Goal: Find specific page/section: Find specific page/section

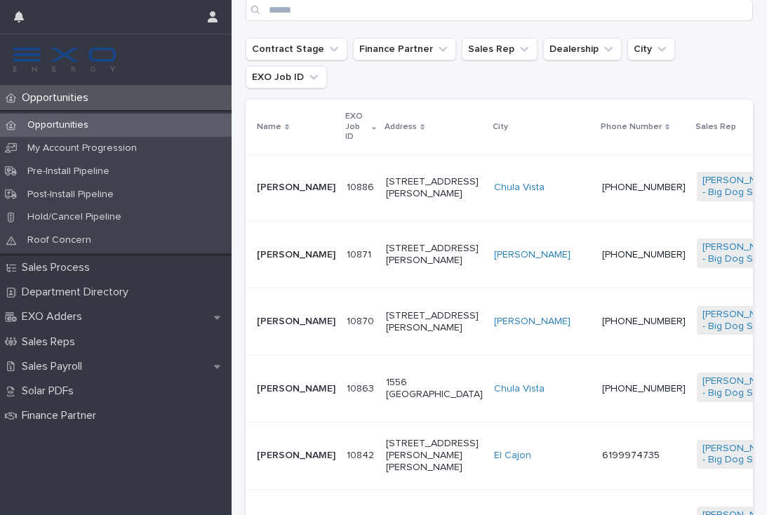
scroll to position [274, 0]
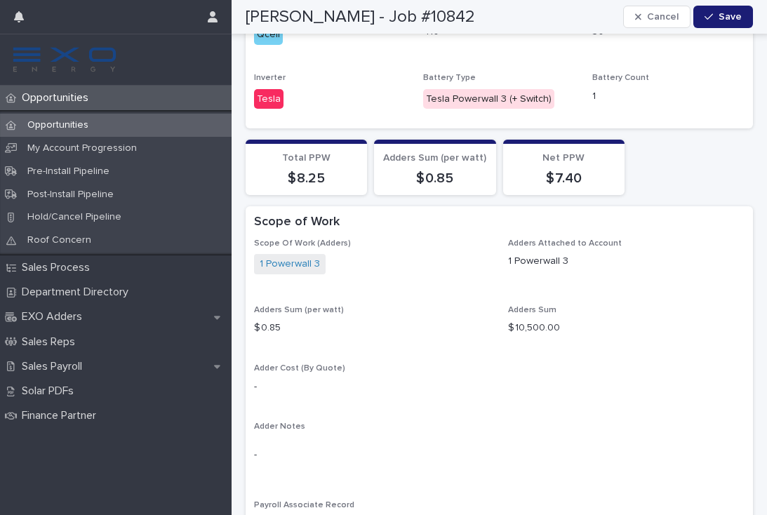
scroll to position [1432, 0]
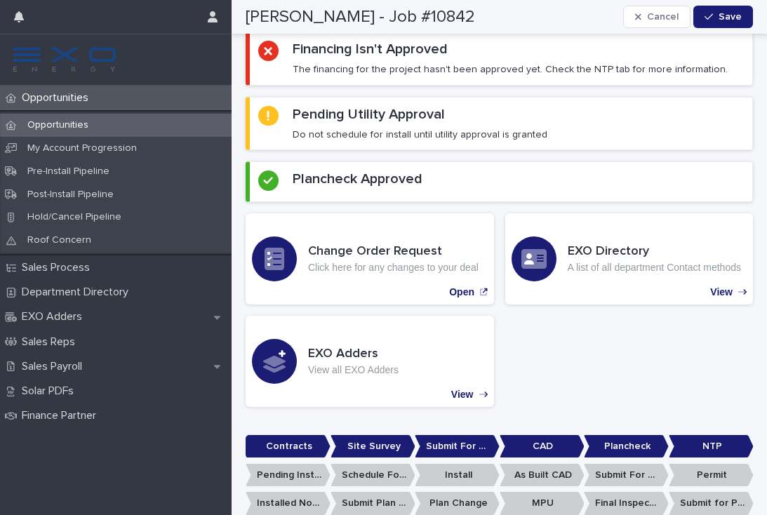
click at [51, 97] on p "Opportunities" at bounding box center [58, 97] width 84 height 13
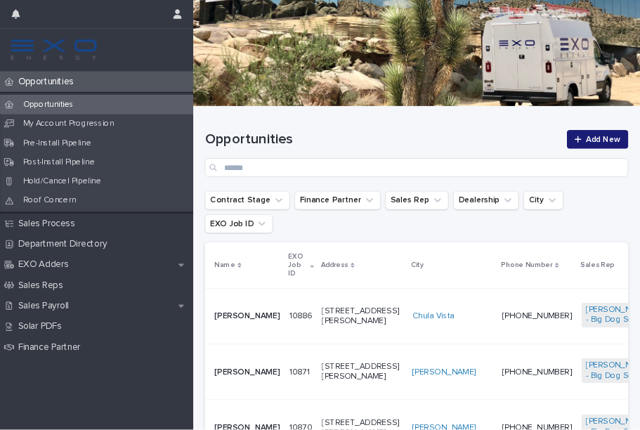
scroll to position [77, 0]
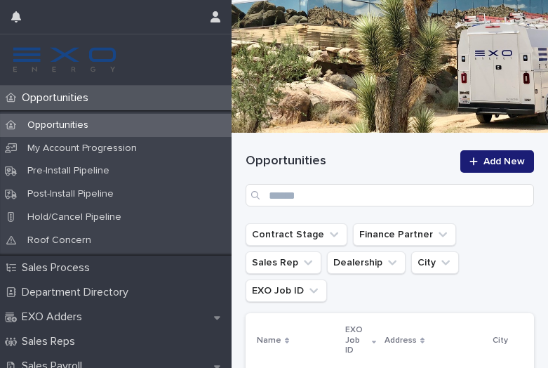
click at [93, 104] on p "Opportunities" at bounding box center [58, 97] width 84 height 13
drag, startPoint x: 231, startPoint y: 39, endPoint x: 126, endPoint y: 65, distance: 108.0
click at [131, 62] on div at bounding box center [116, 59] width 232 height 51
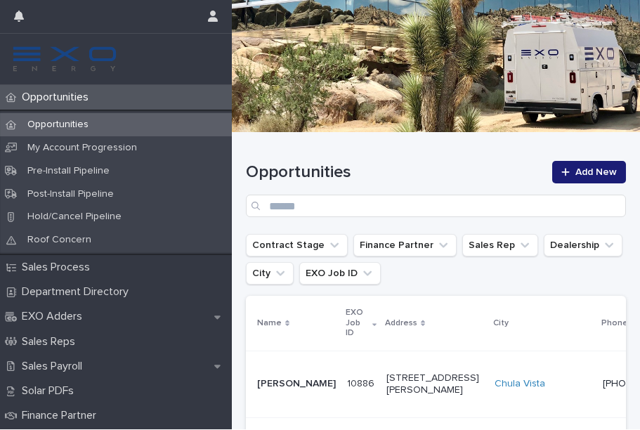
drag, startPoint x: 229, startPoint y: 40, endPoint x: 159, endPoint y: 40, distance: 69.5
click at [159, 40] on div at bounding box center [116, 59] width 232 height 51
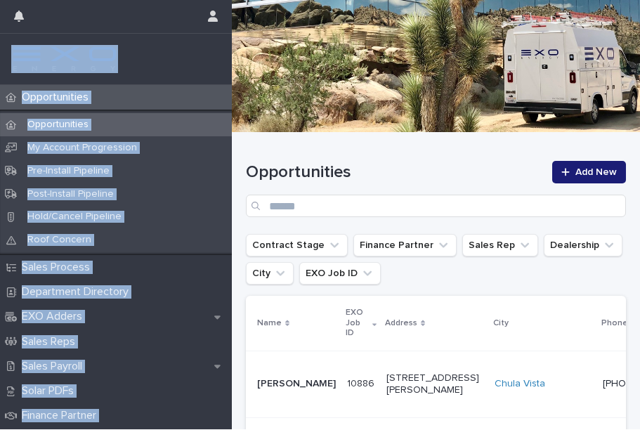
drag, startPoint x: 232, startPoint y: 44, endPoint x: 159, endPoint y: 52, distance: 73.5
click at [284, 55] on div at bounding box center [436, 27] width 408 height 211
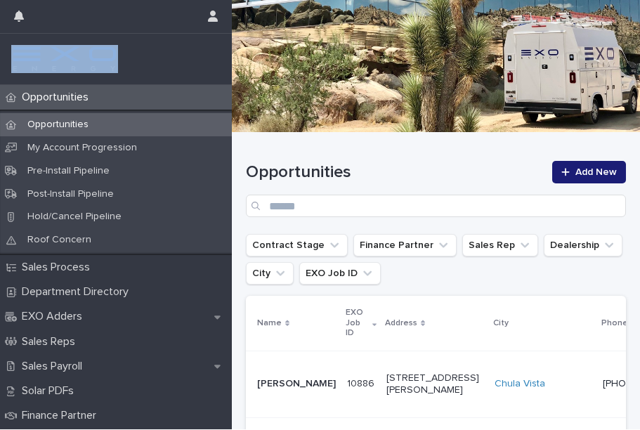
drag, startPoint x: 229, startPoint y: 32, endPoint x: 169, endPoint y: 42, distance: 60.6
click at [169, 42] on div "Opportunities Opportunities My Account Progression Pre-Install Pipeline Post-In…" at bounding box center [116, 215] width 232 height 430
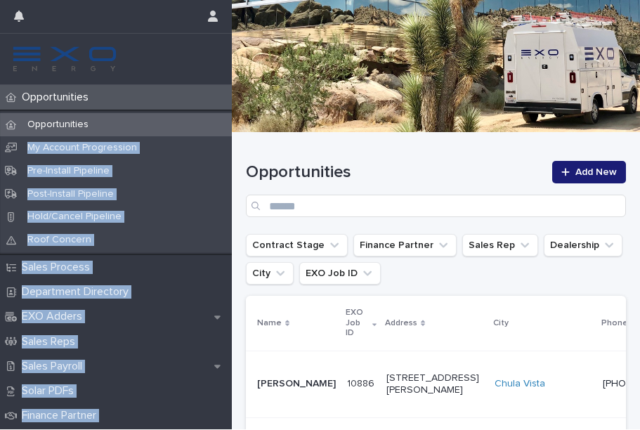
click at [304, 71] on div at bounding box center [436, 27] width 408 height 211
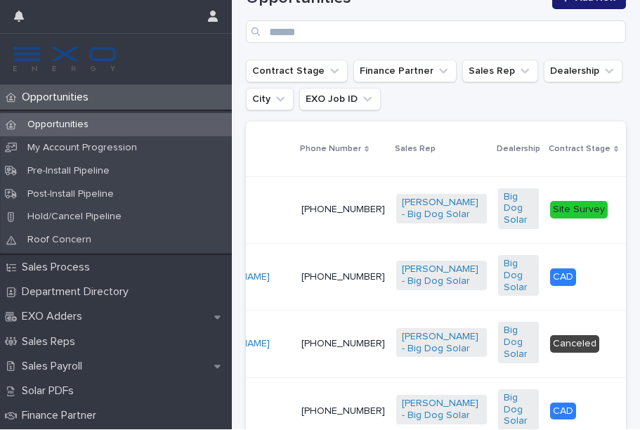
scroll to position [0, 300]
click at [545, 232] on td "Site Survey" at bounding box center [587, 210] width 84 height 67
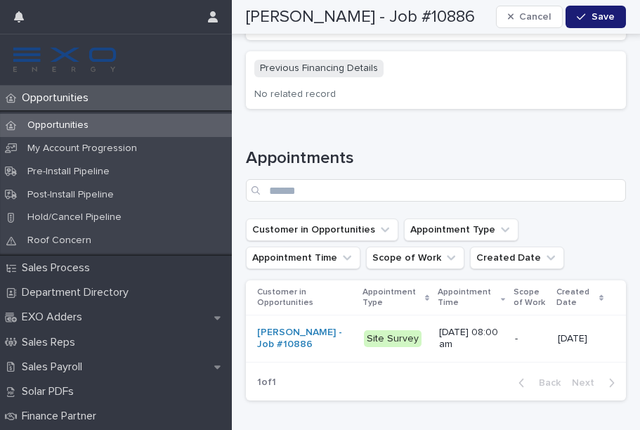
scroll to position [2101, 0]
click at [57, 98] on p "Opportunities" at bounding box center [58, 97] width 84 height 13
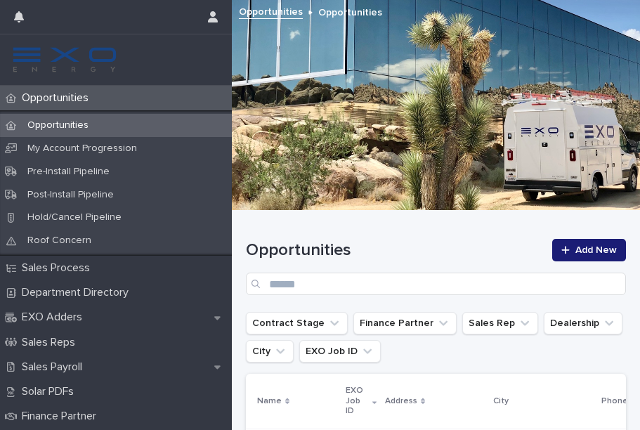
click at [65, 98] on p "Opportunities" at bounding box center [58, 97] width 84 height 13
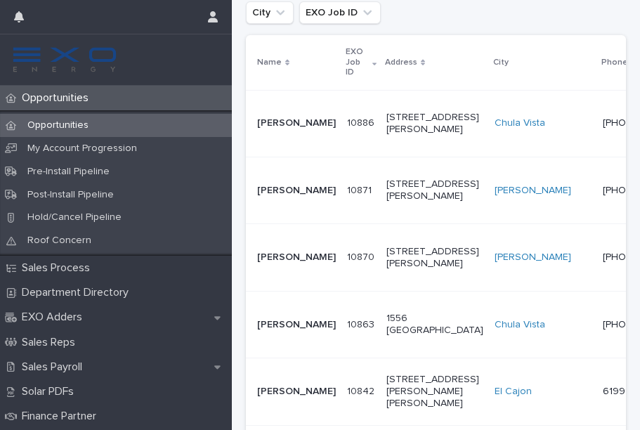
scroll to position [365, 0]
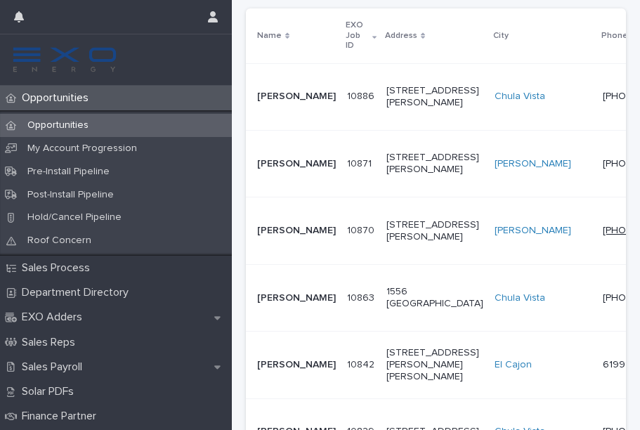
click at [602, 235] on link "[PHONE_NUMBER]" at bounding box center [644, 230] width 84 height 10
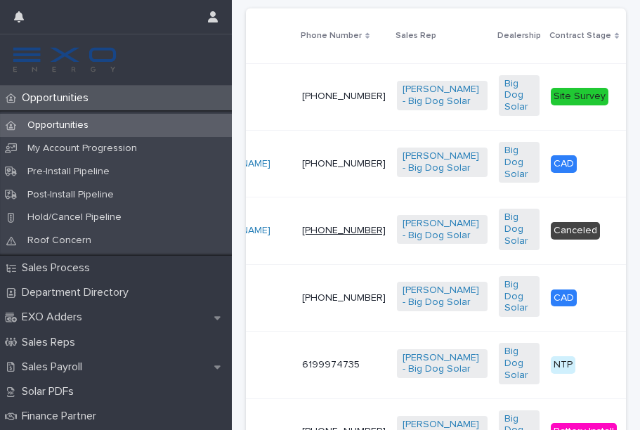
scroll to position [0, 300]
click at [551, 379] on div "NTP" at bounding box center [587, 364] width 72 height 29
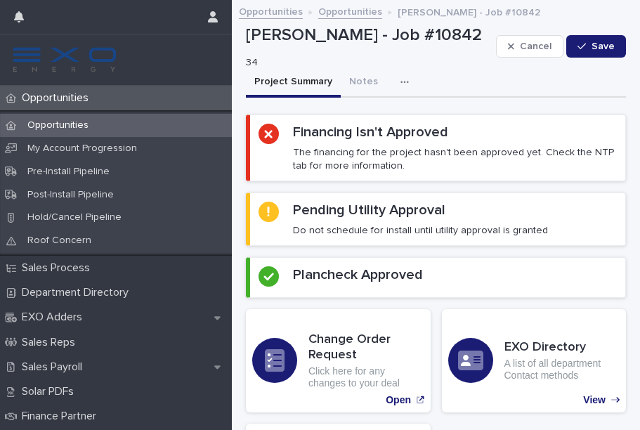
click at [400, 79] on icon "button" at bounding box center [404, 82] width 8 height 10
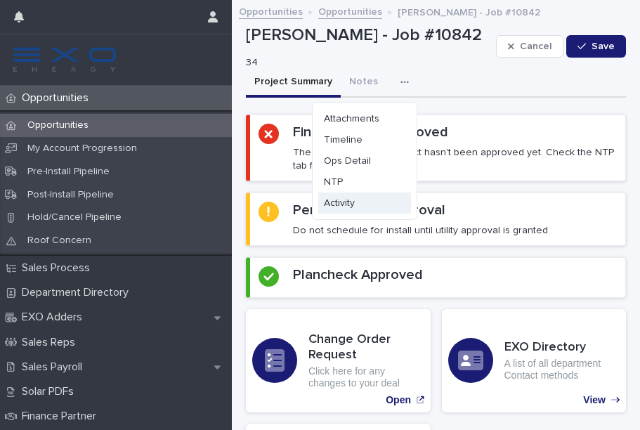
click at [353, 211] on button "Activity" at bounding box center [364, 202] width 93 height 21
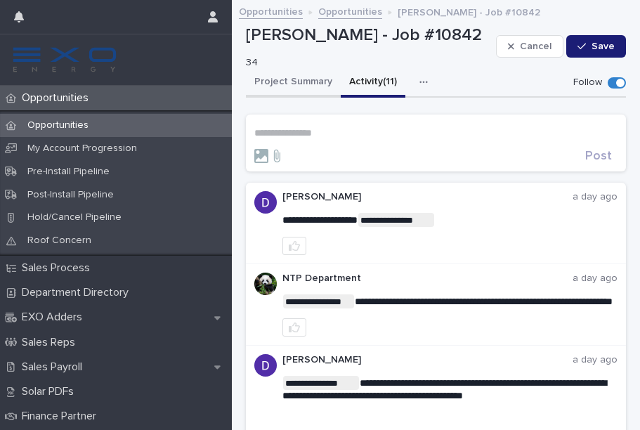
click at [304, 79] on button "Project Summary" at bounding box center [293, 82] width 95 height 29
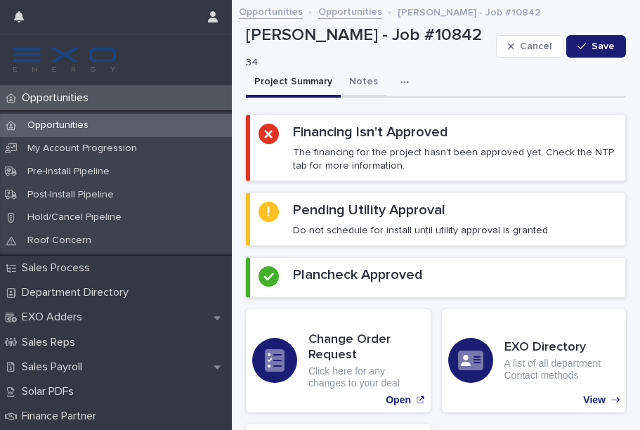
click at [357, 79] on button "Notes" at bounding box center [363, 82] width 46 height 29
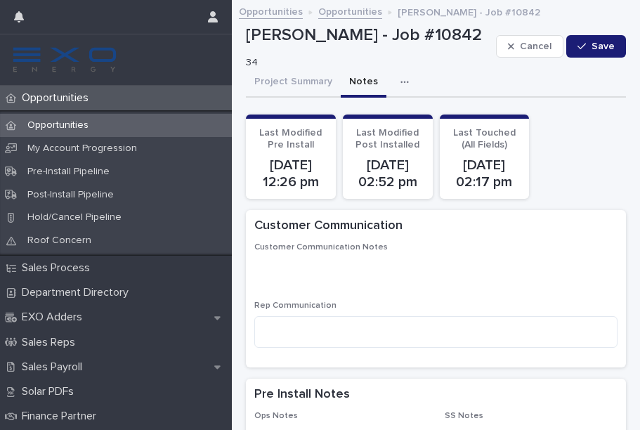
click at [62, 105] on div "Opportunities" at bounding box center [116, 98] width 232 height 25
